Goal: Navigation & Orientation: Find specific page/section

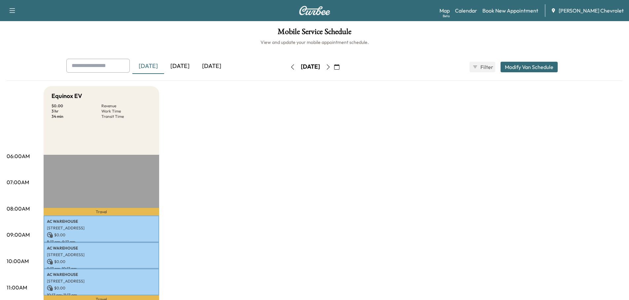
click at [449, 7] on link "Map Beta" at bounding box center [444, 11] width 10 height 8
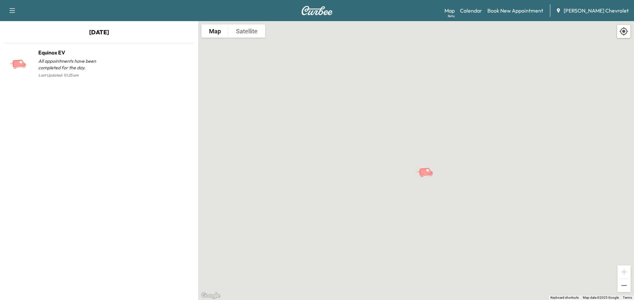
click at [573, 11] on div "[PERSON_NAME] Chevrolet" at bounding box center [591, 11] width 73 height 8
click at [587, 10] on span "[PERSON_NAME] Chevrolet" at bounding box center [595, 11] width 65 height 8
click at [9, 14] on icon "button" at bounding box center [12, 11] width 8 height 8
click at [24, 23] on link "Support" at bounding box center [23, 23] width 25 height 8
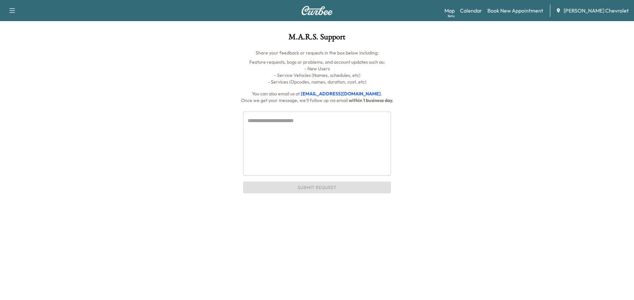
click at [454, 13] on link "Map Beta" at bounding box center [449, 11] width 10 height 8
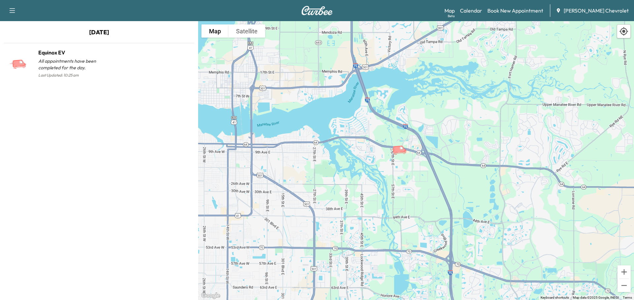
drag, startPoint x: 260, startPoint y: 140, endPoint x: 367, endPoint y: 163, distance: 109.1
click at [367, 163] on div "To activate drag with keyboard, press Alt + Enter. Once in keyboard drag state,…" at bounding box center [416, 160] width 436 height 279
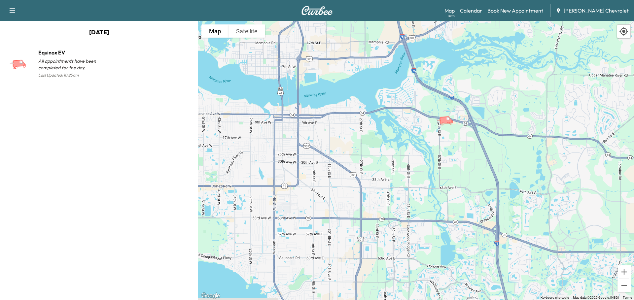
drag, startPoint x: 362, startPoint y: 158, endPoint x: 407, endPoint y: 128, distance: 54.2
click at [407, 128] on div "To activate drag with keyboard, press Alt + Enter. Once in keyboard drag state,…" at bounding box center [416, 160] width 436 height 279
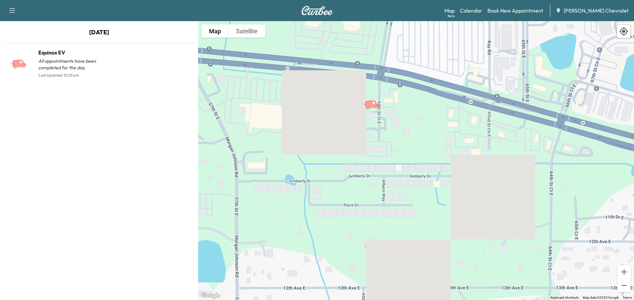
drag, startPoint x: 400, startPoint y: 84, endPoint x: 433, endPoint y: 202, distance: 122.1
click at [433, 202] on div "To activate drag with keyboard, press Alt + Enter. Once in keyboard drag state,…" at bounding box center [416, 160] width 436 height 279
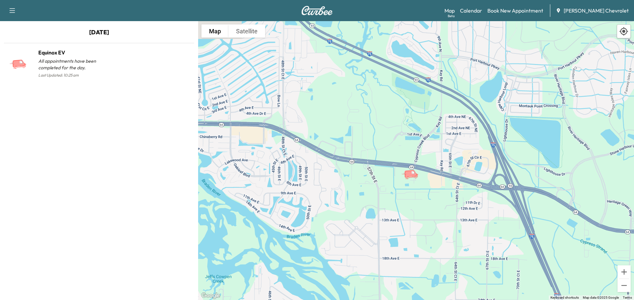
click at [482, 10] on link "Calendar" at bounding box center [471, 11] width 22 height 8
